Goal: Navigation & Orientation: Find specific page/section

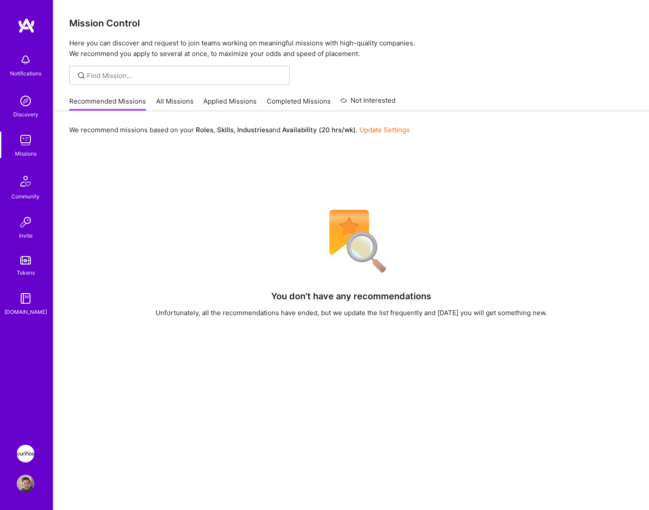
click at [27, 444] on div "Notifications Discovery Missions Community Invite Tokens [DOMAIN_NAME] Curinos:…" at bounding box center [26, 255] width 53 height 510
click at [27, 451] on img at bounding box center [26, 454] width 18 height 18
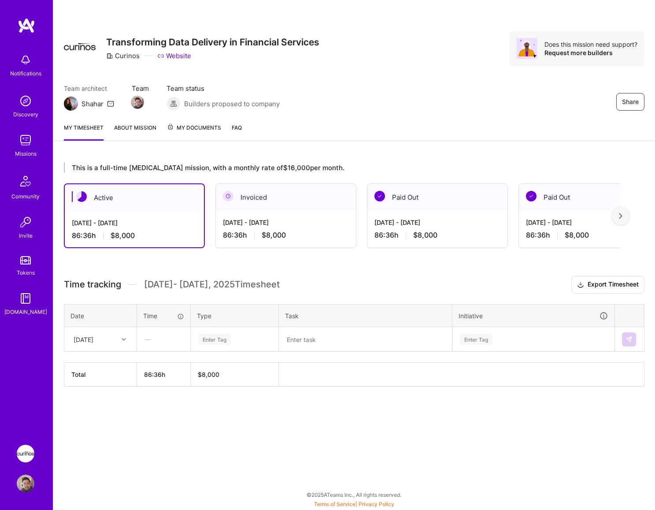
click at [113, 102] on icon at bounding box center [110, 103] width 7 height 7
click at [108, 105] on icon at bounding box center [110, 103] width 7 height 7
click at [28, 299] on img at bounding box center [26, 299] width 18 height 18
